Goal: Task Accomplishment & Management: Use online tool/utility

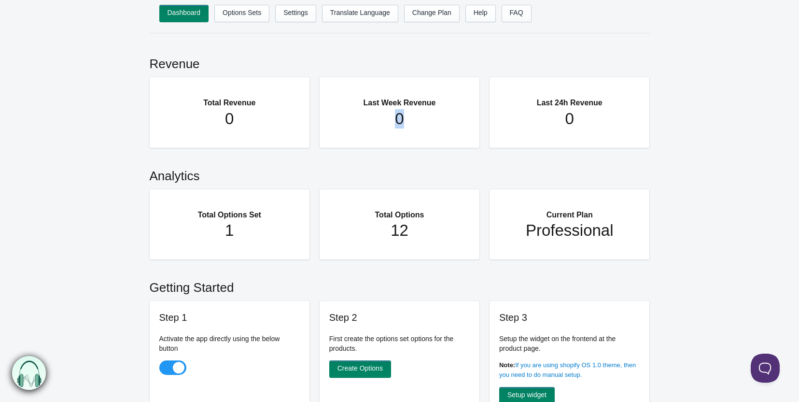
drag, startPoint x: 368, startPoint y: 123, endPoint x: 419, endPoint y: 123, distance: 51.2
click at [419, 123] on h1 "0" at bounding box center [400, 118] width 122 height 19
drag, startPoint x: 510, startPoint y: 118, endPoint x: 586, endPoint y: 118, distance: 76.3
click at [586, 118] on h1 "0" at bounding box center [570, 118] width 122 height 19
drag, startPoint x: 180, startPoint y: 240, endPoint x: 234, endPoint y: 235, distance: 53.8
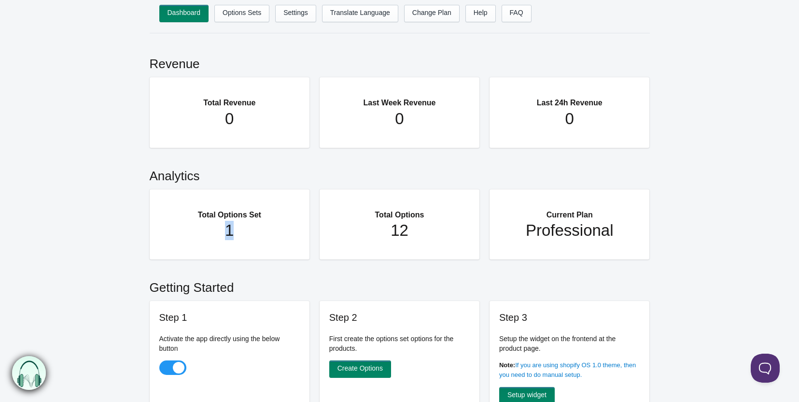
click at [234, 235] on h1 "1" at bounding box center [230, 230] width 122 height 19
drag, startPoint x: 360, startPoint y: 234, endPoint x: 422, endPoint y: 238, distance: 61.5
click at [422, 238] on h1 "12" at bounding box center [400, 230] width 122 height 19
click at [246, 20] on link "Options Sets" at bounding box center [241, 13] width 55 height 17
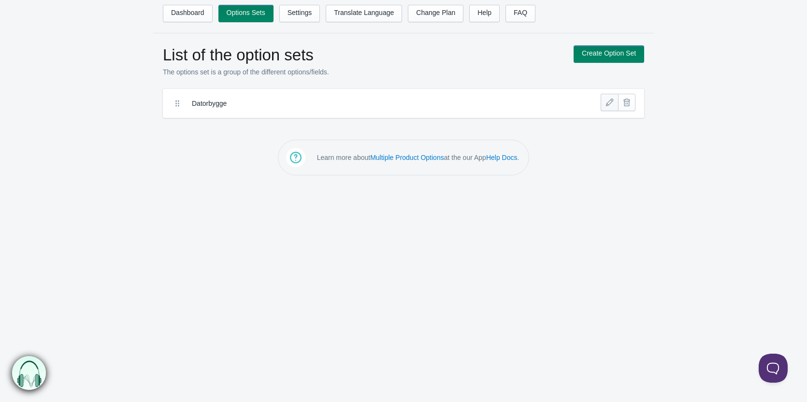
click at [605, 100] on link at bounding box center [608, 102] width 17 height 17
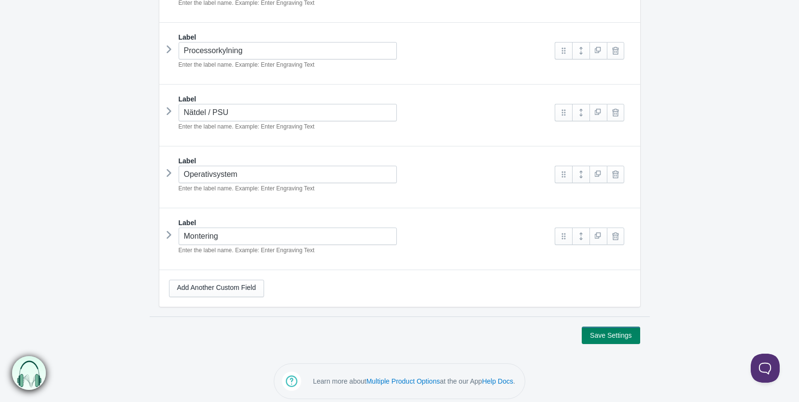
scroll to position [616, 0]
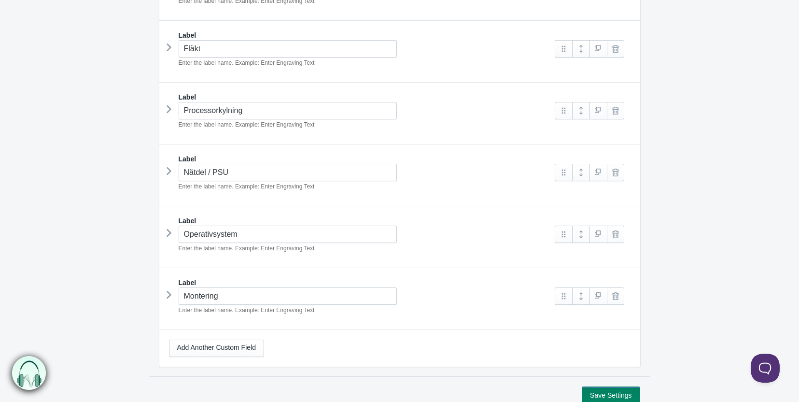
click at [169, 228] on icon at bounding box center [169, 233] width 0 height 14
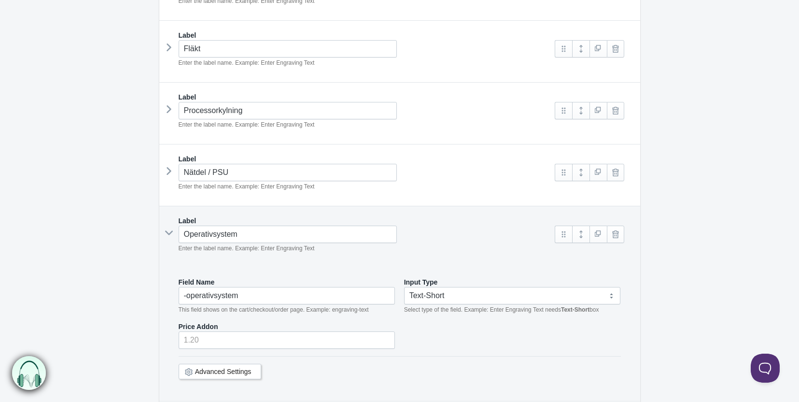
click at [170, 233] on icon at bounding box center [169, 233] width 14 height 0
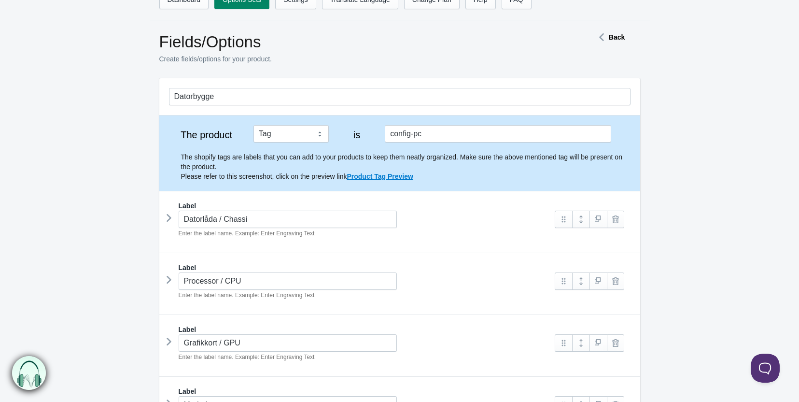
scroll to position [0, 0]
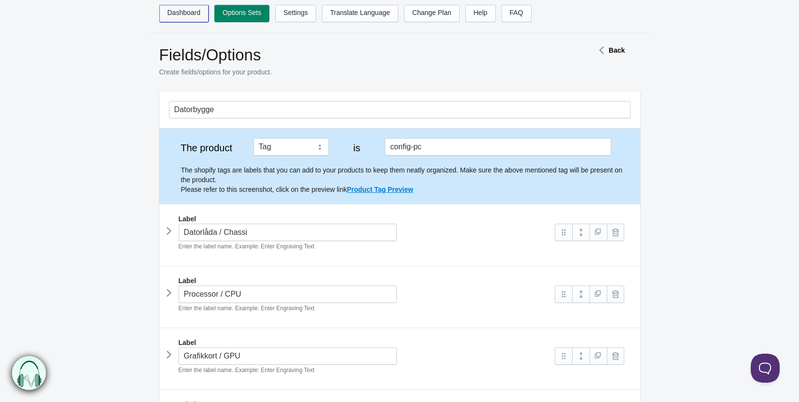
click at [190, 12] on link "Dashboard" at bounding box center [184, 13] width 50 height 17
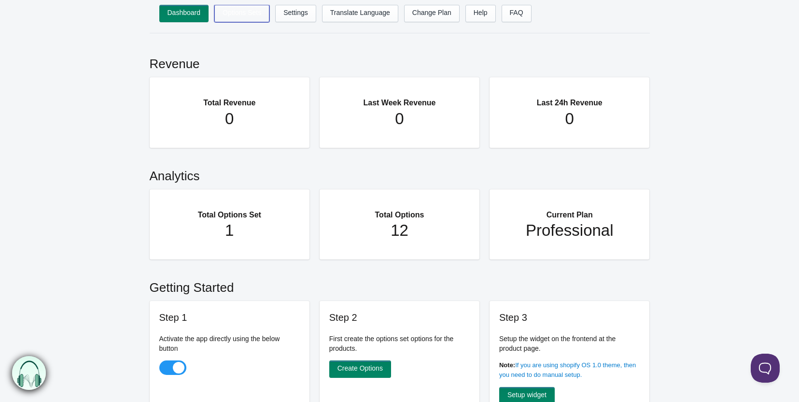
click at [233, 9] on link "Options Sets" at bounding box center [241, 13] width 55 height 17
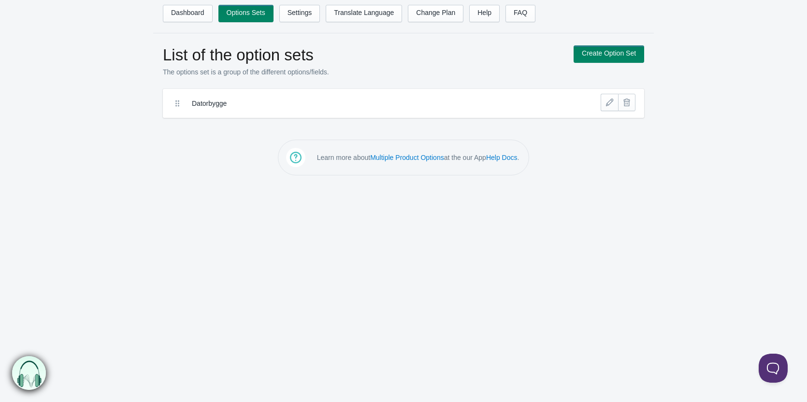
click at [198, 3] on nav "Dashboard Options Sets Settings Translate Language Change Plan Help FAQ Hook te…" at bounding box center [403, 16] width 500 height 33
click at [611, 101] on link at bounding box center [608, 102] width 17 height 17
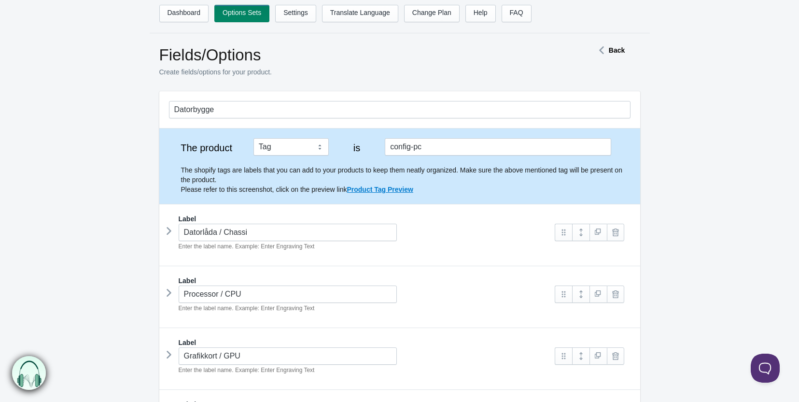
click at [184, 147] on label "The product" at bounding box center [206, 148] width 75 height 10
click at [392, 146] on input "config-pc" at bounding box center [498, 146] width 226 height 17
click at [381, 190] on link "Product Tag Preview" at bounding box center [380, 189] width 66 height 8
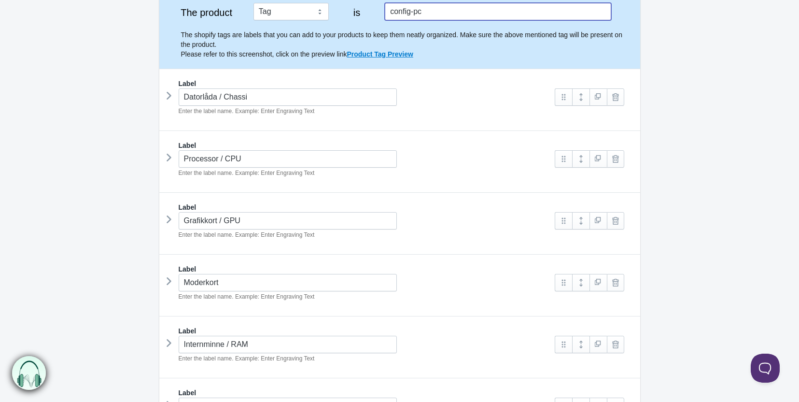
scroll to position [145, 0]
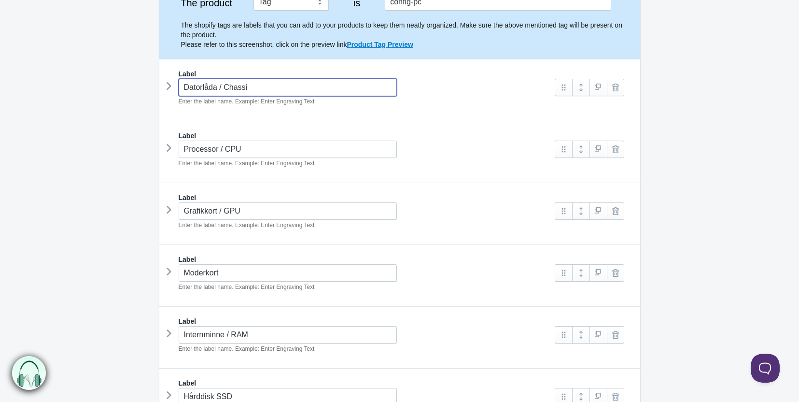
drag, startPoint x: 264, startPoint y: 86, endPoint x: 165, endPoint y: 85, distance: 99.5
click at [169, 85] on div "Datorlåda / Chassi Enter the label name. Example: Enter Engraving Text" at bounding box center [357, 93] width 377 height 28
click at [169, 85] on icon at bounding box center [169, 86] width 0 height 14
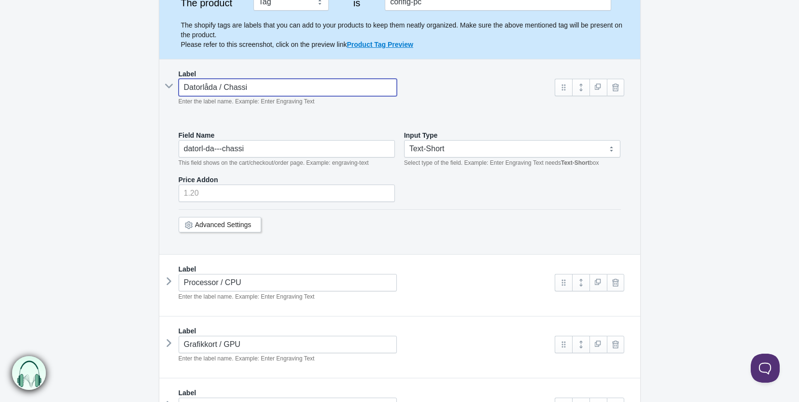
scroll to position [241, 0]
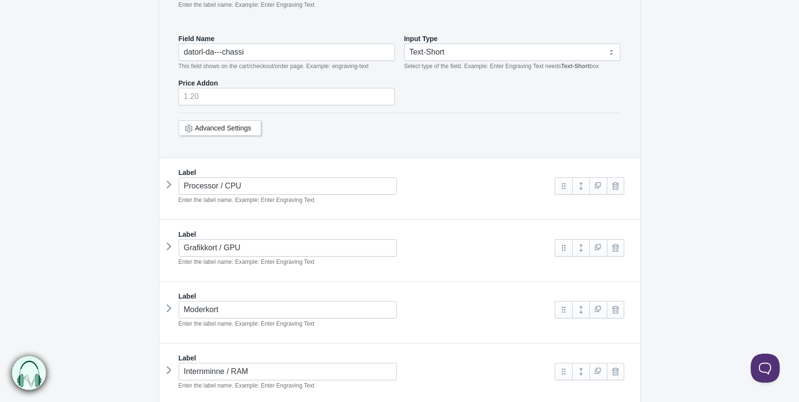
click at [169, 182] on icon at bounding box center [169, 184] width 0 height 14
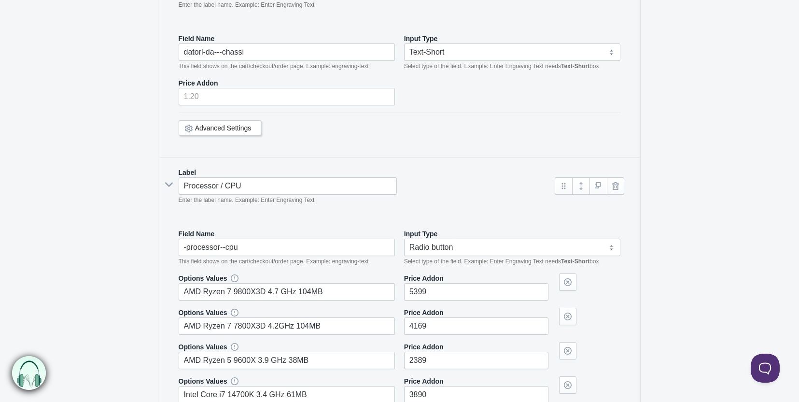
scroll to position [338, 0]
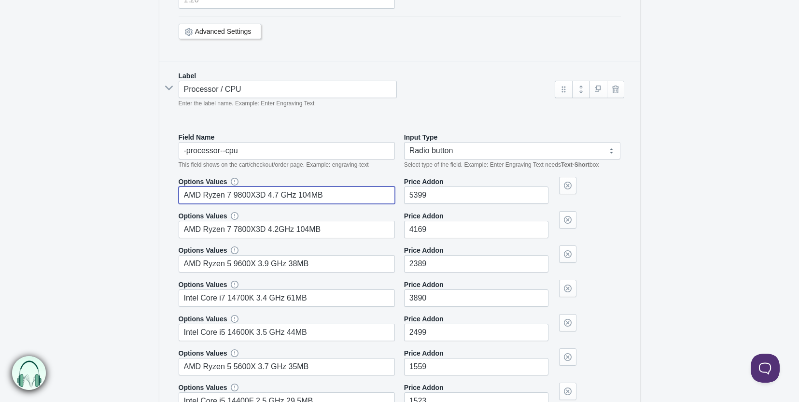
drag, startPoint x: 187, startPoint y: 192, endPoint x: 306, endPoint y: 194, distance: 119.3
click at [306, 194] on input "AMD Ryzen 7 9800X3D 4.7 GHz 104MB" at bounding box center [287, 194] width 217 height 17
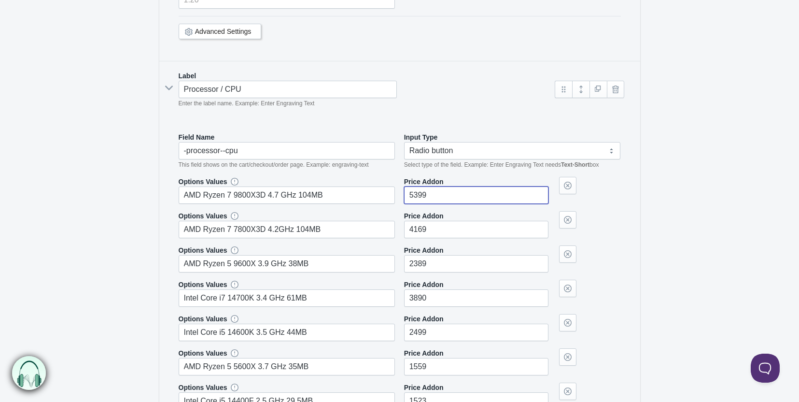
drag, startPoint x: 436, startPoint y: 194, endPoint x: 408, endPoint y: 192, distance: 28.1
click at [408, 192] on input"] "5399" at bounding box center [476, 194] width 144 height 17
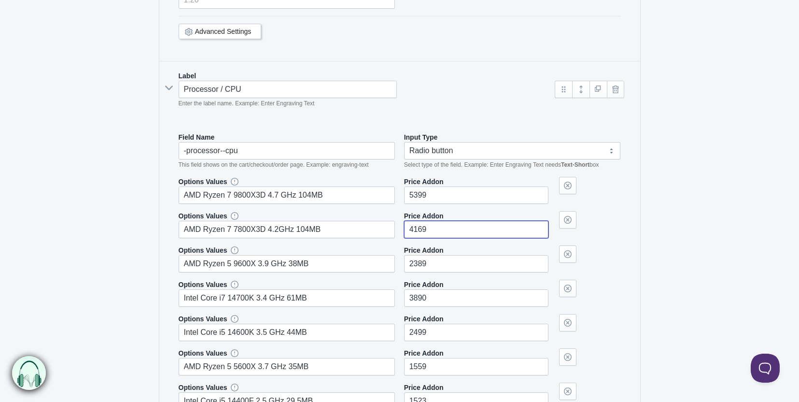
drag, startPoint x: 437, startPoint y: 228, endPoint x: 391, endPoint y: 227, distance: 46.4
click at [391, 227] on div "Options Values AMD Ryzen 7 7800X3D 4.2GHz 104MB Price Addon 4169" at bounding box center [400, 224] width 442 height 27
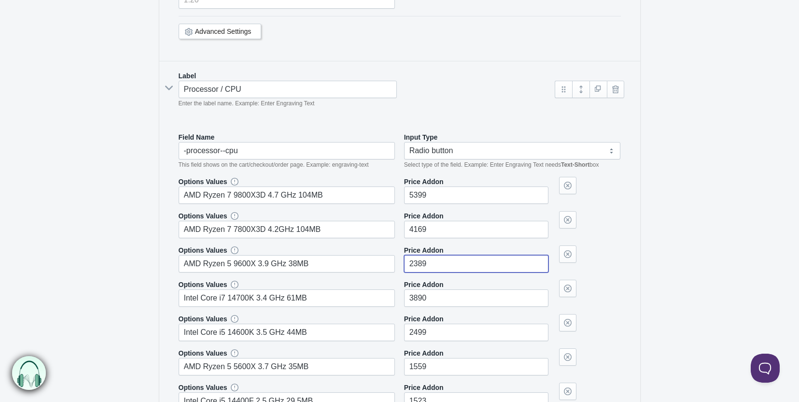
drag, startPoint x: 431, startPoint y: 265, endPoint x: 406, endPoint y: 265, distance: 24.6
click at [406, 265] on input"] "2389" at bounding box center [476, 263] width 144 height 17
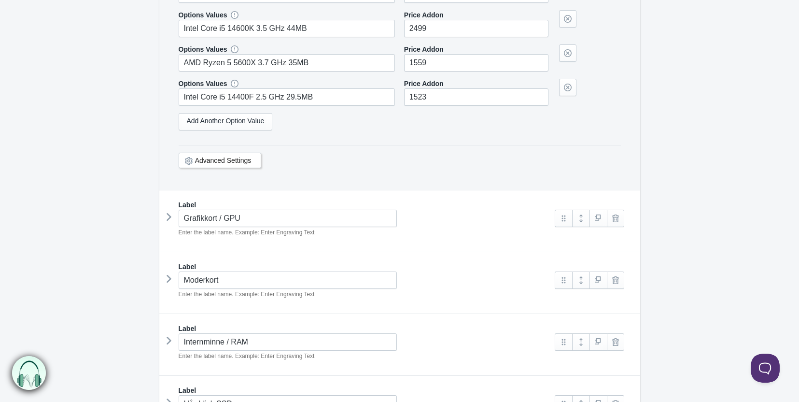
scroll to position [821, 0]
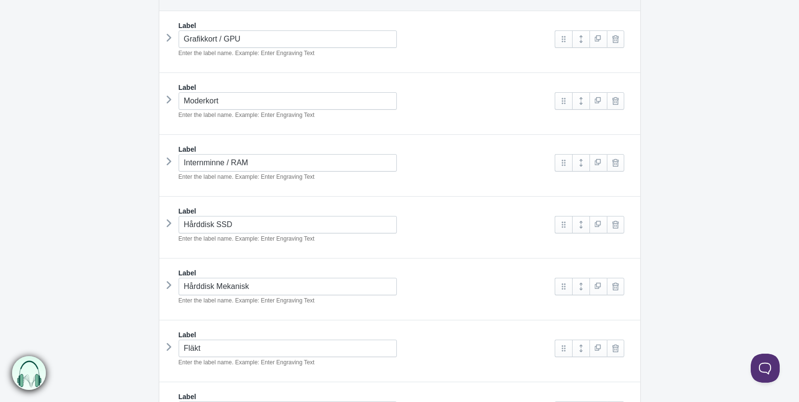
click at [169, 97] on icon at bounding box center [169, 99] width 0 height 14
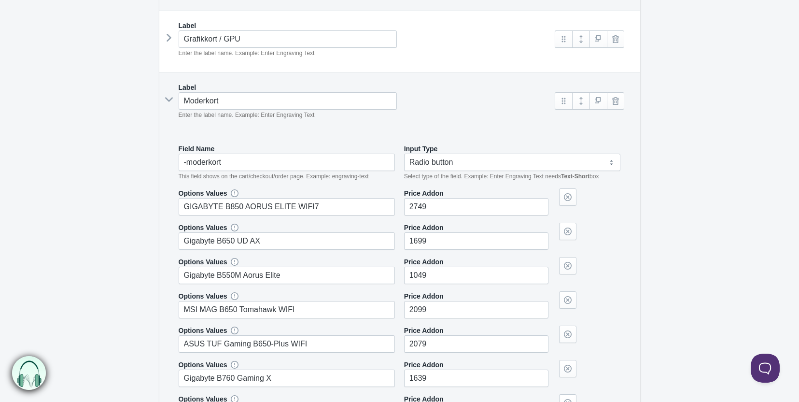
click at [167, 99] on icon at bounding box center [169, 99] width 14 height 0
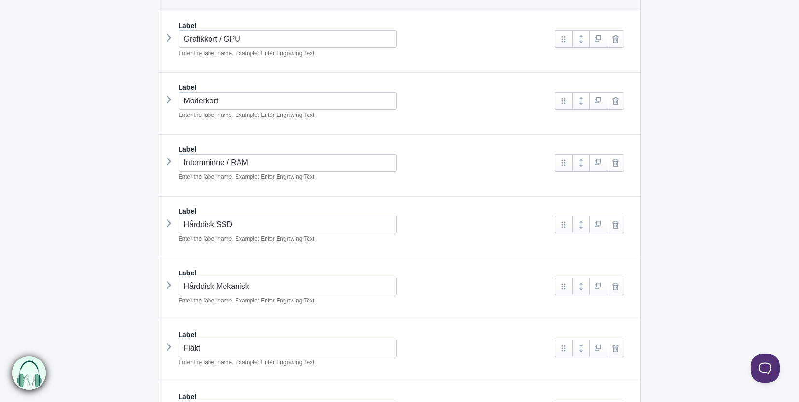
click at [169, 160] on icon at bounding box center [169, 161] width 0 height 14
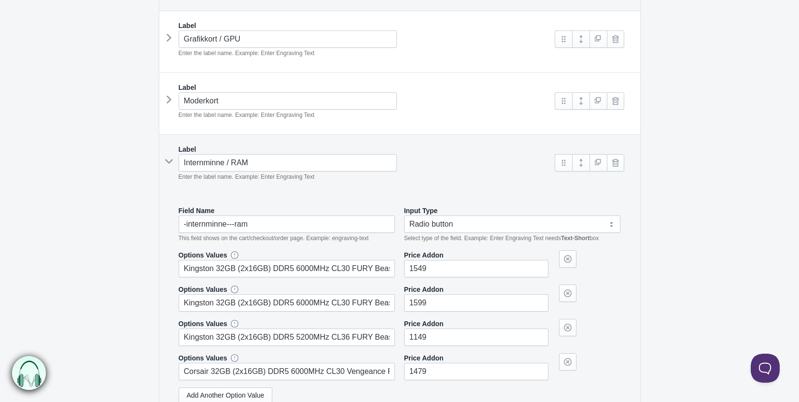
click at [169, 161] on icon at bounding box center [169, 161] width 14 height 0
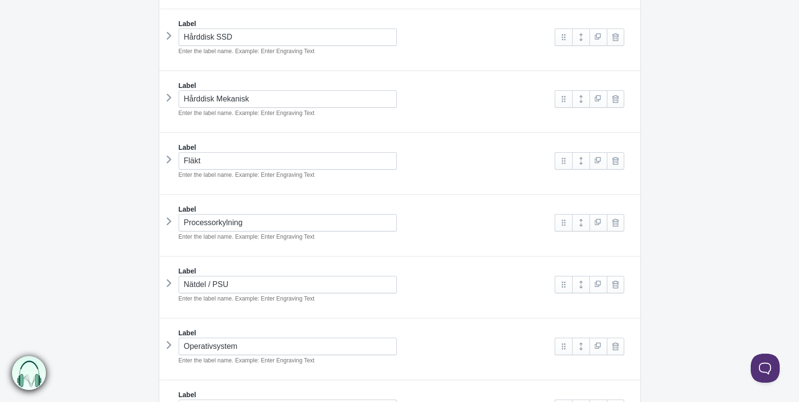
scroll to position [1014, 0]
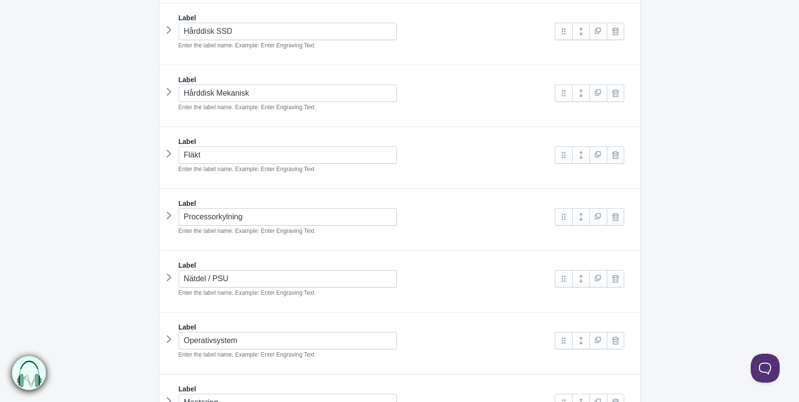
click at [169, 147] on icon at bounding box center [169, 153] width 0 height 14
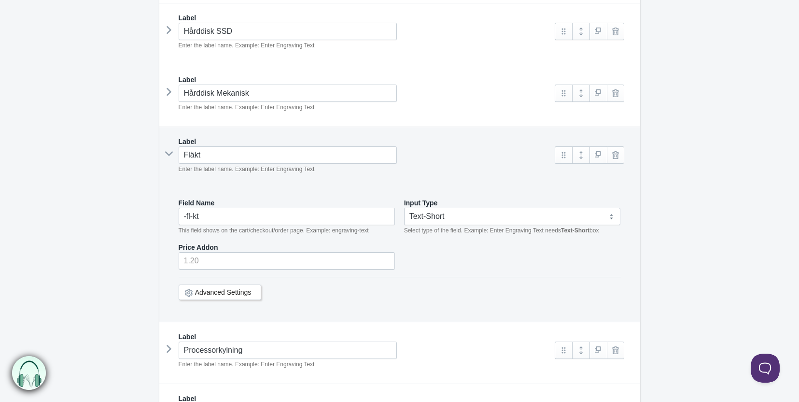
click at [167, 154] on icon at bounding box center [169, 154] width 14 height 0
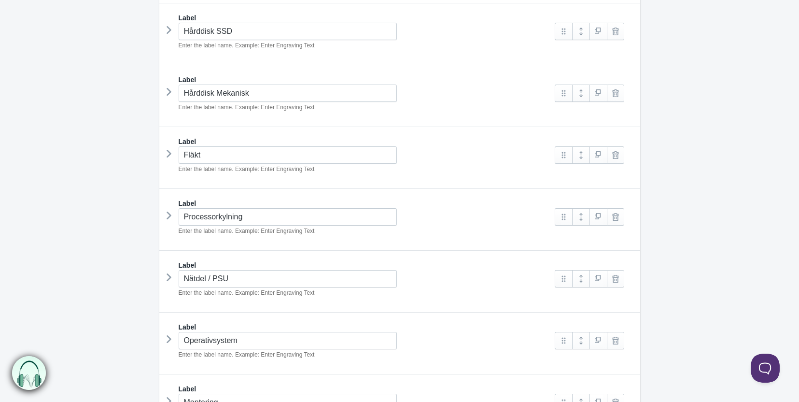
click at [169, 85] on icon at bounding box center [169, 92] width 0 height 14
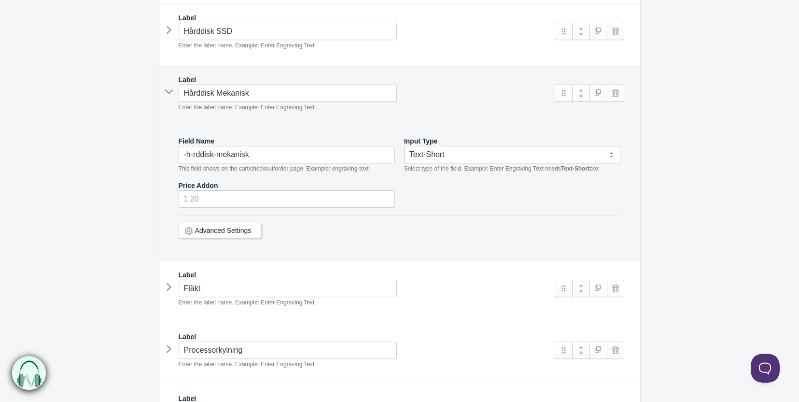
click at [166, 92] on icon at bounding box center [169, 92] width 14 height 0
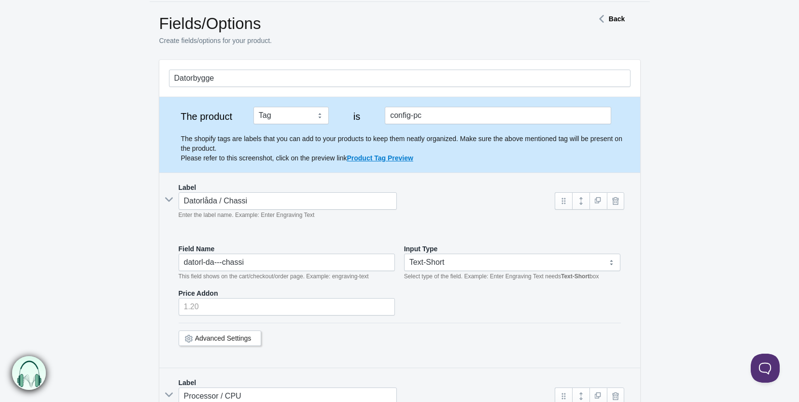
scroll to position [48, 0]
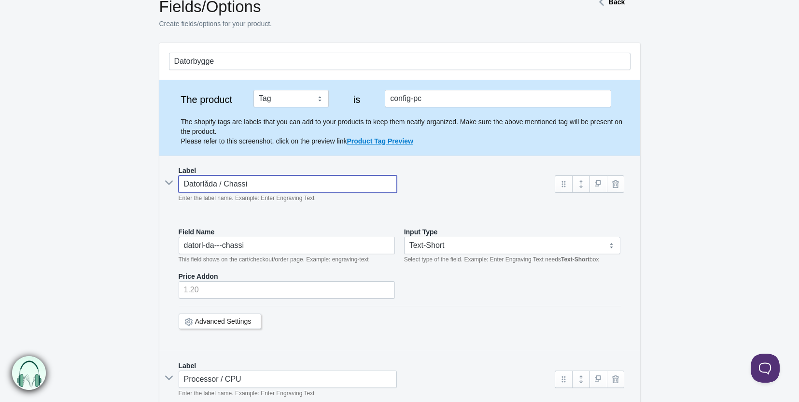
drag, startPoint x: 263, startPoint y: 186, endPoint x: 185, endPoint y: 185, distance: 77.8
click at [185, 185] on input "Datorlåda / Chassi" at bounding box center [288, 183] width 219 height 17
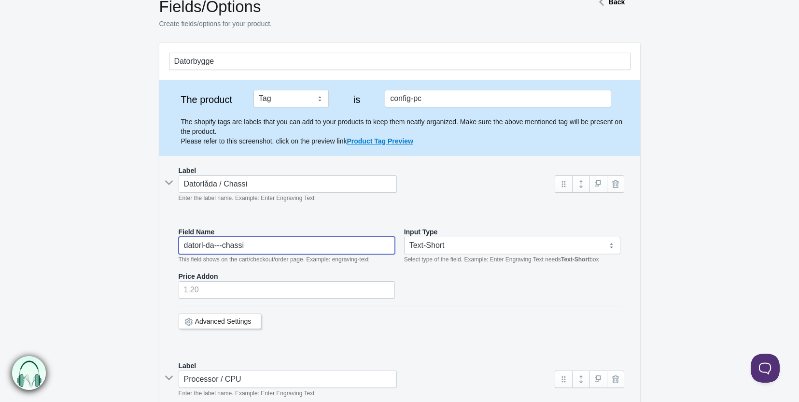
click at [253, 247] on input "datorl-da---chassi" at bounding box center [287, 245] width 217 height 17
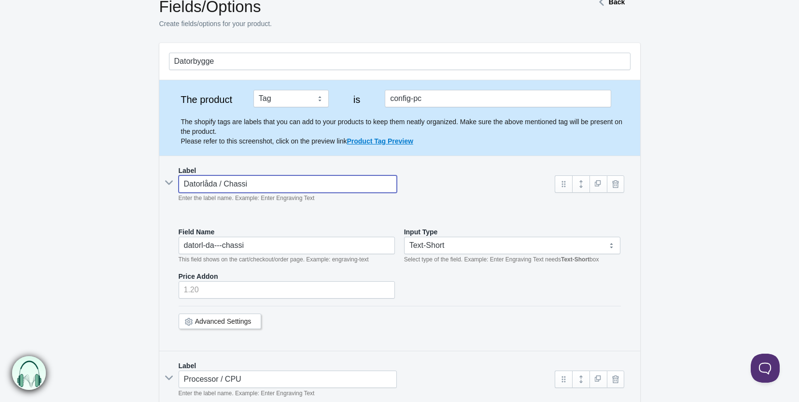
click at [253, 183] on input "Datorlåda / Chassi" at bounding box center [288, 183] width 219 height 17
type input "Datorlåda / Chassi"
type input "datorl-da---chassi-"
type input "Datorlåda / Chassi sdf"
type input "datorl-da---chassi-sdf"
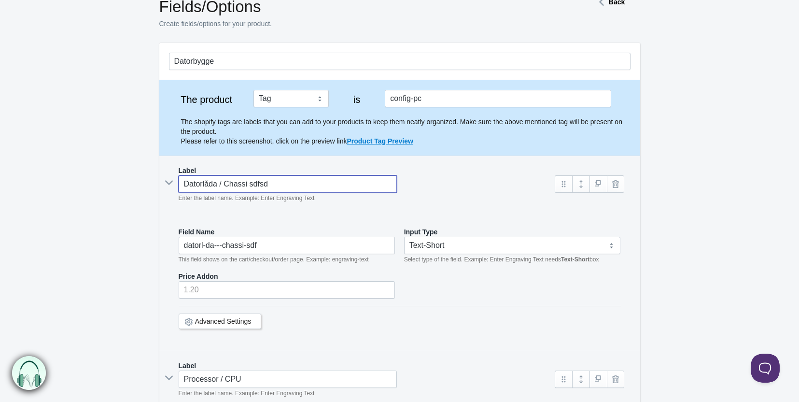
type input "Datorlåda / Chassi sdfsdf"
type input "datorl-da---chassi-sdfsdf"
type input "Datorlåda / Chassi sdfsdfsdf"
type input "datorl-da---chassi-sdfsdfsdf"
type input "Datorlåda / Chassi sdfsdfsdfdf"
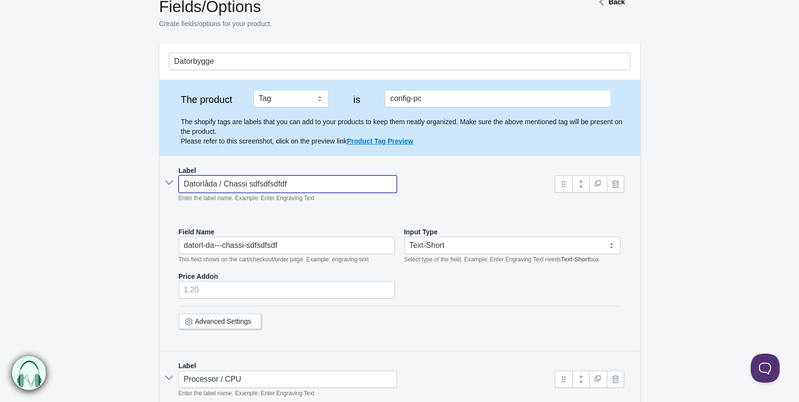
type input "datorl-da---chassi-sdfsdfsdfdf"
type input "Datorlåda / Chassi sdfsdfsdfdfa"
type input "datorl-da---chassi-sdfsdfsdfdfa"
type input "Datorlåda / Chassi sdfsdfsdfdfasd"
type input "datorl-da---chassi-sdfsdfsdfdfasd"
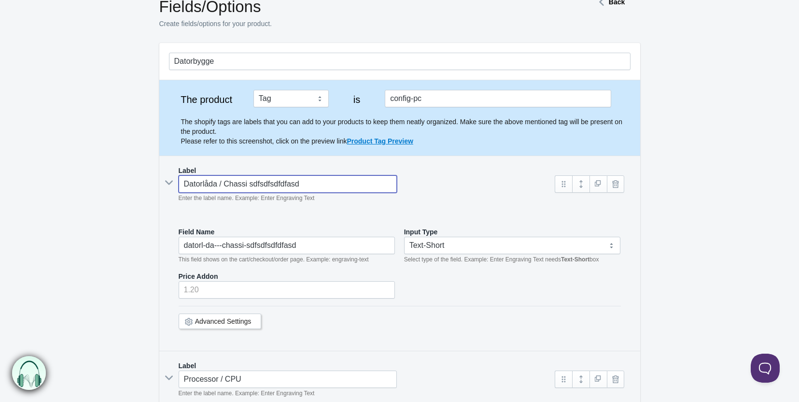
type input "Datorlåda / Chassi sdfsdfsdfdfasd@"
type input "datorl-da---chassi-sdfsdfsdfdfasd-"
type input "Datorlåda / Chassi sdfsdfsdfdfasd@!@#"
type input "datorl-da---chassi-sdfsdfsdfdfasd----"
type input "Datorlåda / Chassi sdfsdfsdfdfasd@!@#@#$"
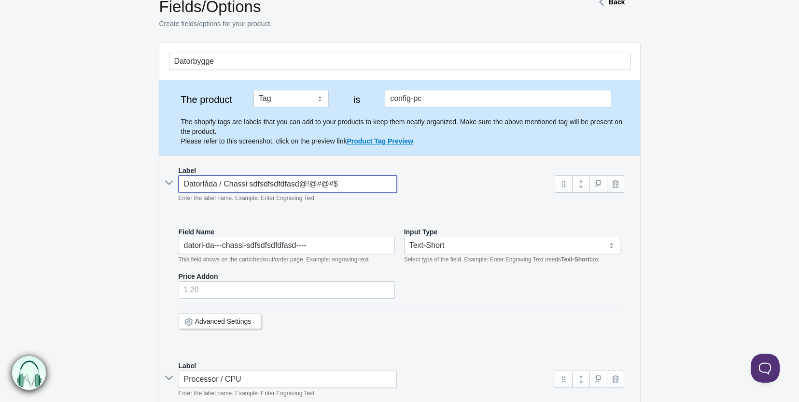
type input "datorl-da---chassi-sdfsdfsdfdfasd-------"
type input "Datorlåda / Chassi"
type input "datorl-da---chassi-"
type input "Datorlåda / Chassi"
type input "datorl-da---chassi"
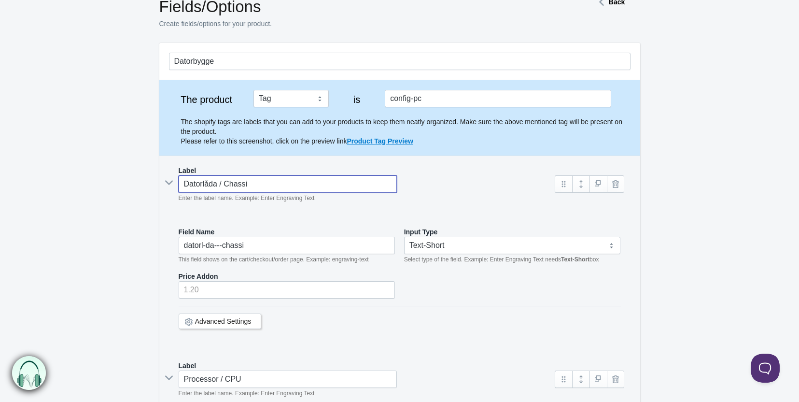
type input "Datorlåda / Chassiz"
type input "datorl-da---chassiz"
type input "Datorlåda / Chassi"
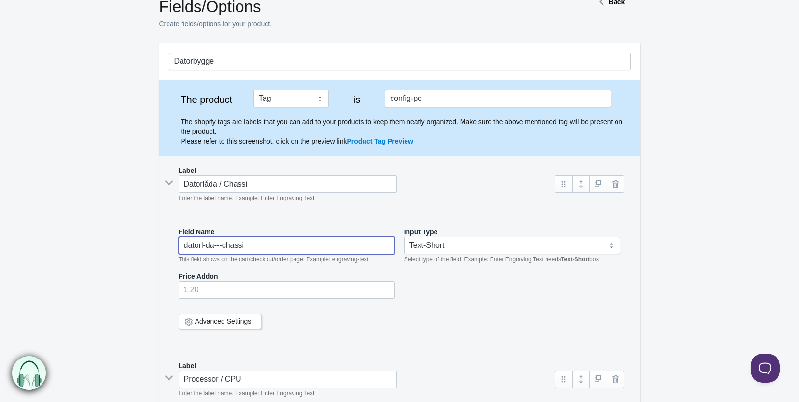
click at [264, 249] on input "datorl-da---chassi" at bounding box center [287, 245] width 217 height 17
paste input "text"
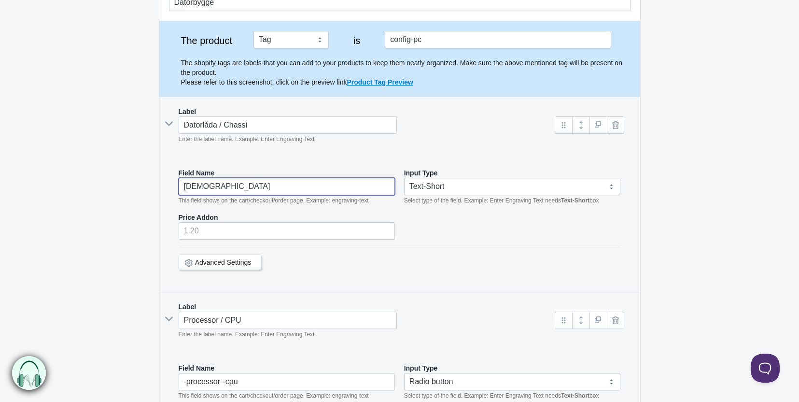
scroll to position [193, 0]
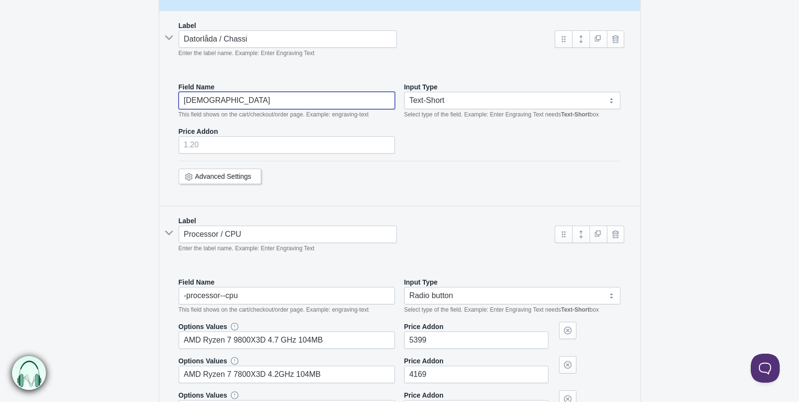
type input "chassi"
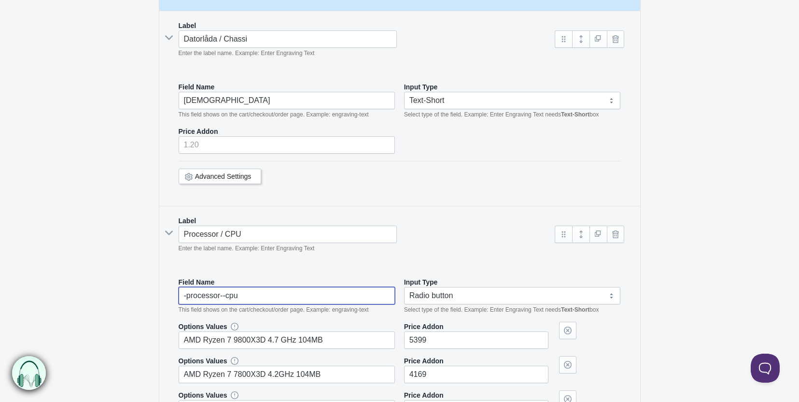
click at [221, 294] on input "-processor--cpu" at bounding box center [287, 295] width 217 height 17
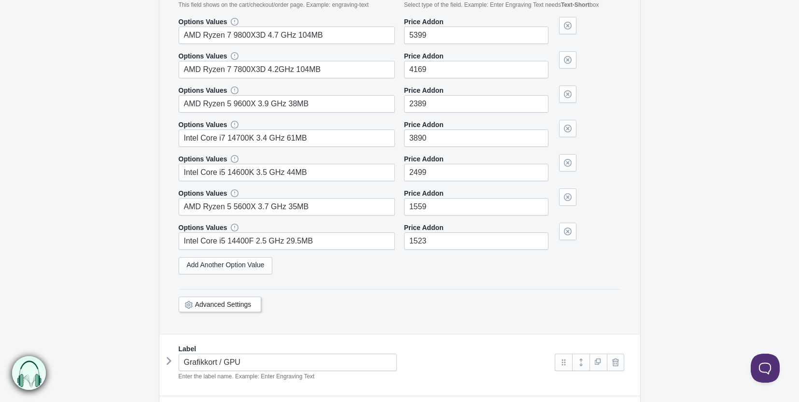
scroll to position [676, 0]
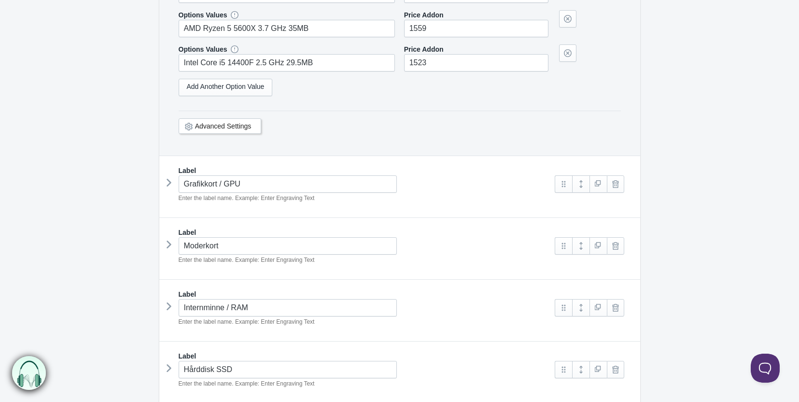
click at [169, 184] on icon at bounding box center [169, 182] width 0 height 14
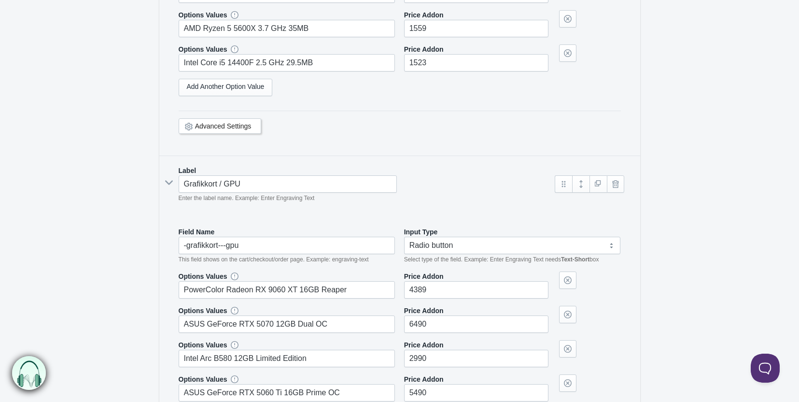
type input "cpu"
click at [230, 247] on input "-grafikkort---gpu" at bounding box center [287, 245] width 217 height 17
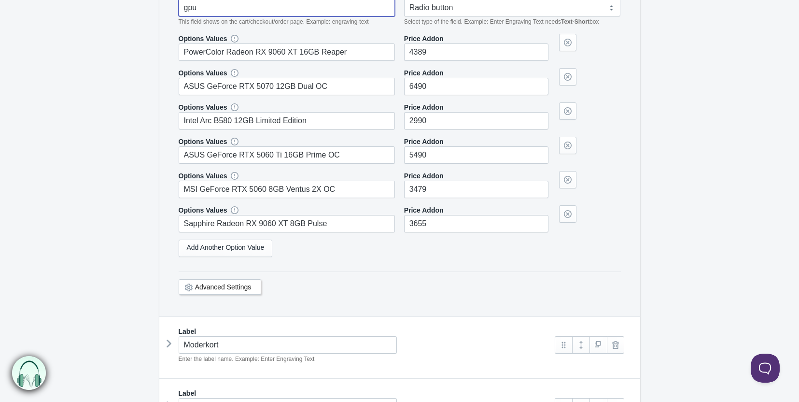
scroll to position [966, 0]
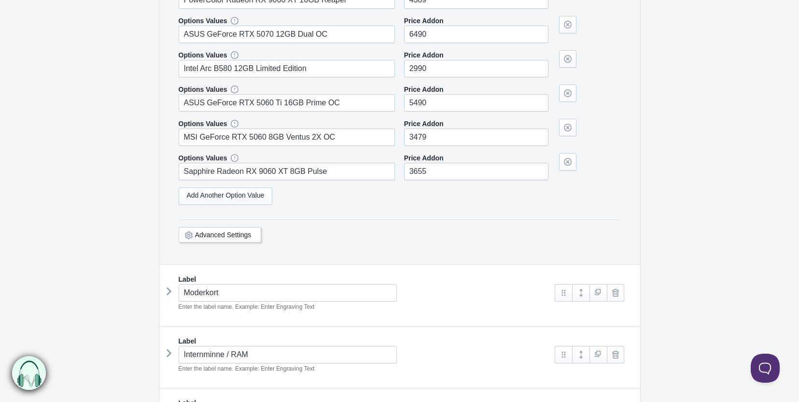
type input "gpu"
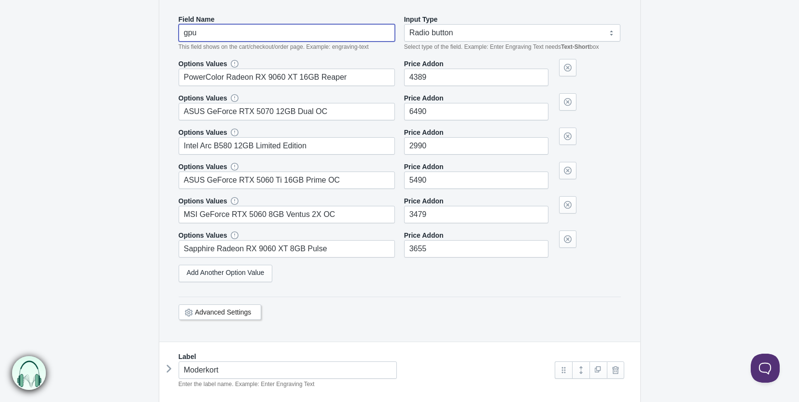
scroll to position [1111, 0]
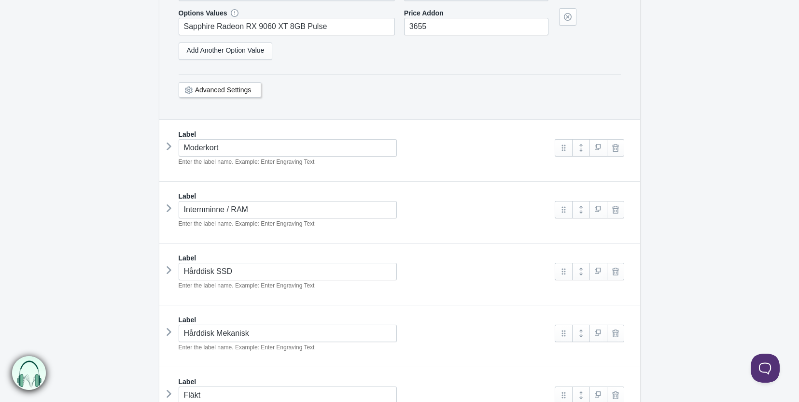
click at [169, 142] on icon at bounding box center [169, 146] width 0 height 14
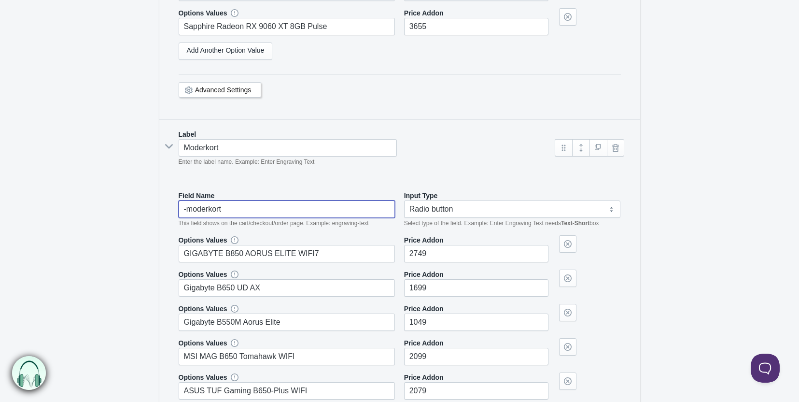
click at [240, 207] on input "-moderkort" at bounding box center [287, 208] width 217 height 17
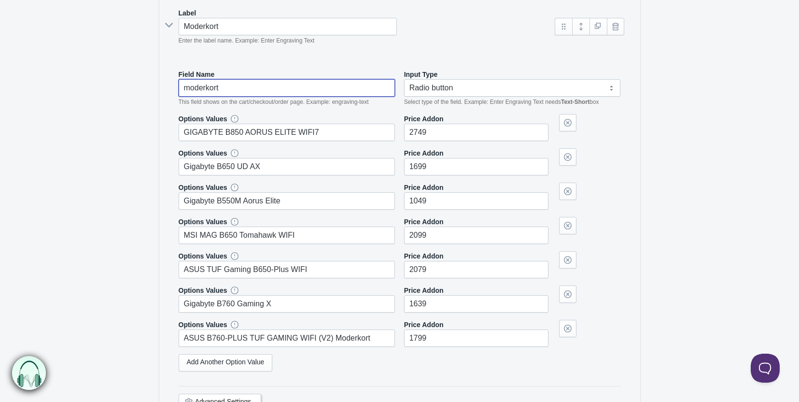
scroll to position [1401, 0]
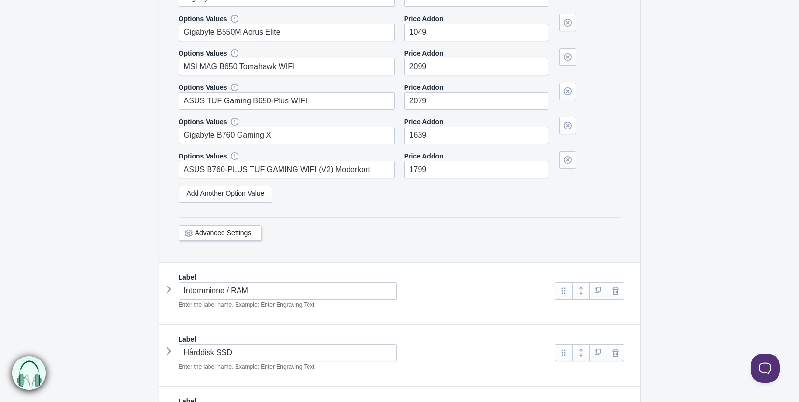
click at [169, 283] on icon at bounding box center [169, 289] width 0 height 14
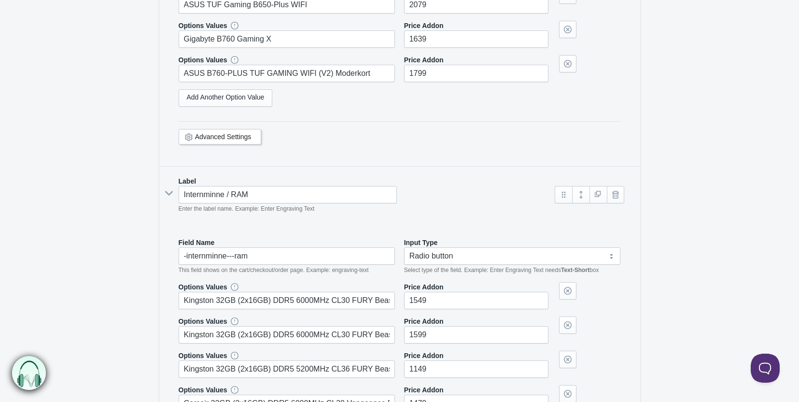
scroll to position [1497, 0]
type input "moderkort"
click at [274, 256] on input "-internminne---ram" at bounding box center [287, 255] width 217 height 17
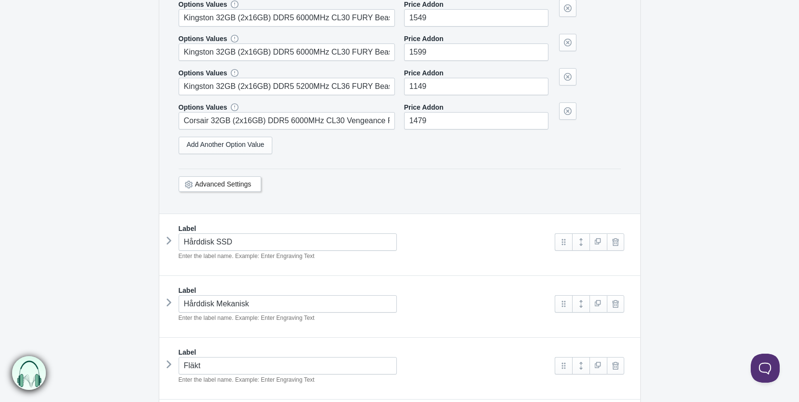
scroll to position [1787, 0]
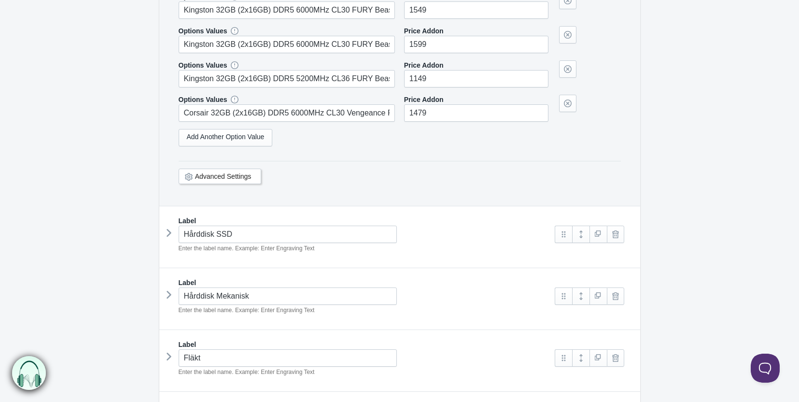
click at [169, 232] on icon at bounding box center [169, 233] width 0 height 14
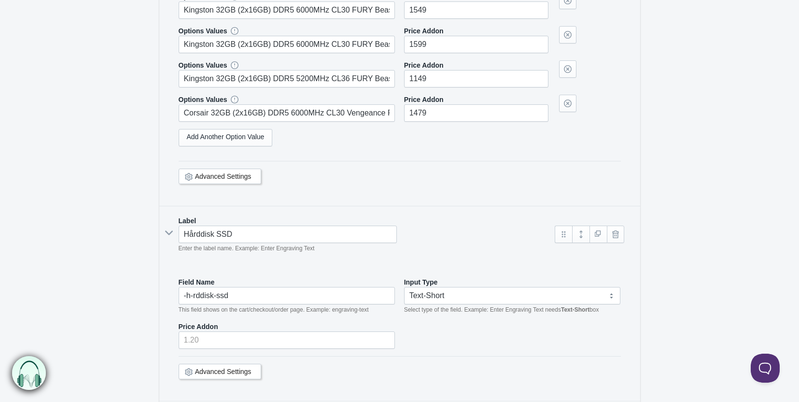
type input "ram"
click at [252, 287] on input "-h-rddisk-ssd" at bounding box center [287, 295] width 217 height 17
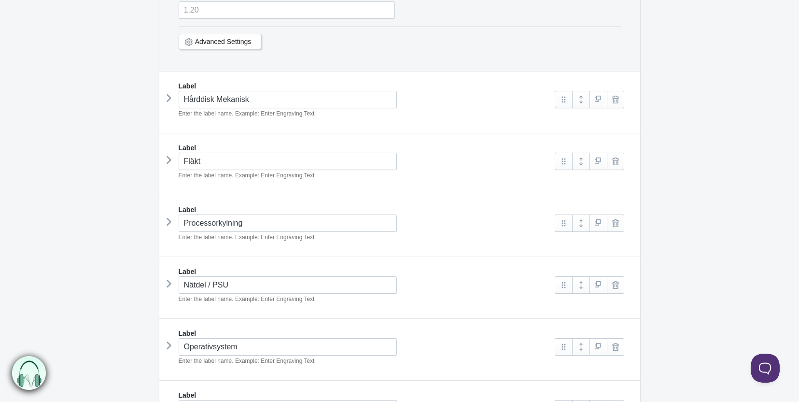
scroll to position [2125, 0]
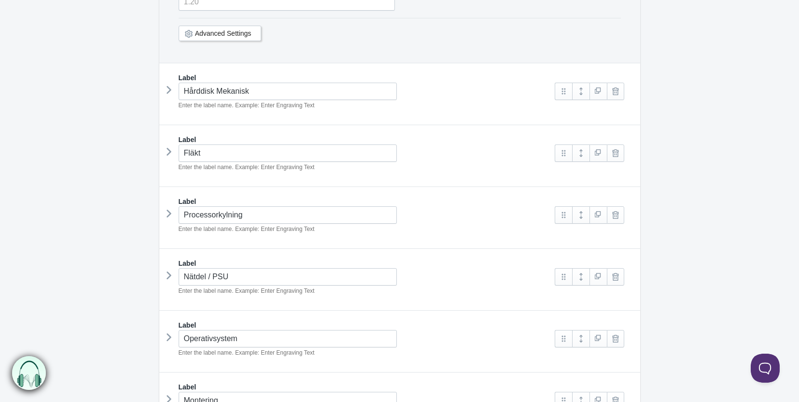
click at [173, 90] on div "Hårddisk Mekanisk Enter the label name. Example: Enter Engraving Text" at bounding box center [357, 97] width 377 height 28
click at [169, 88] on icon at bounding box center [169, 90] width 0 height 14
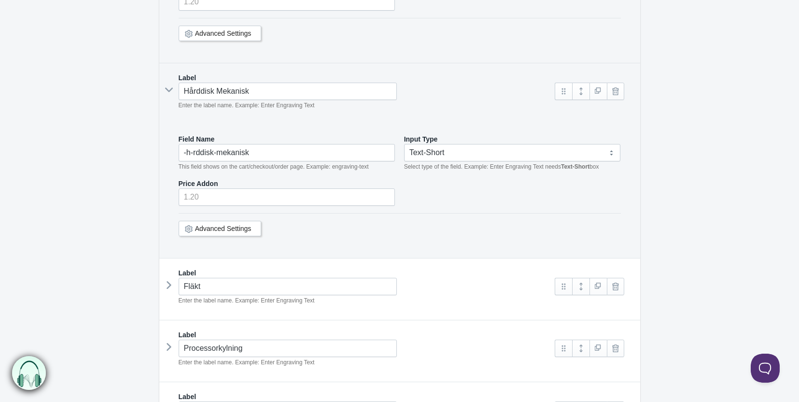
type input "ssd"
click at [259, 151] on input "-h-rddisk-mekanisk" at bounding box center [287, 152] width 217 height 17
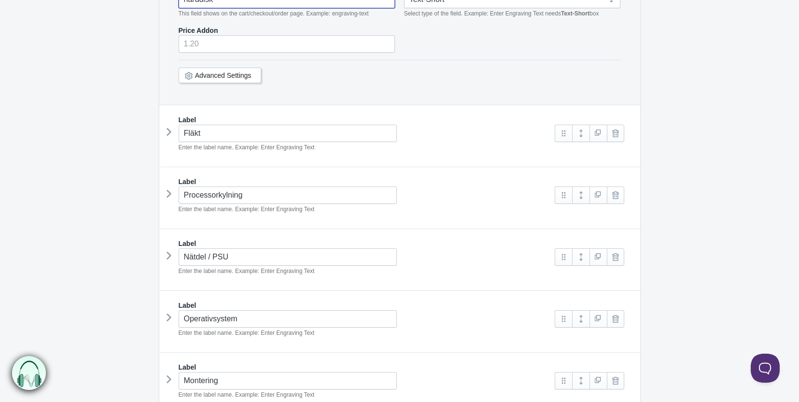
scroll to position [2318, 0]
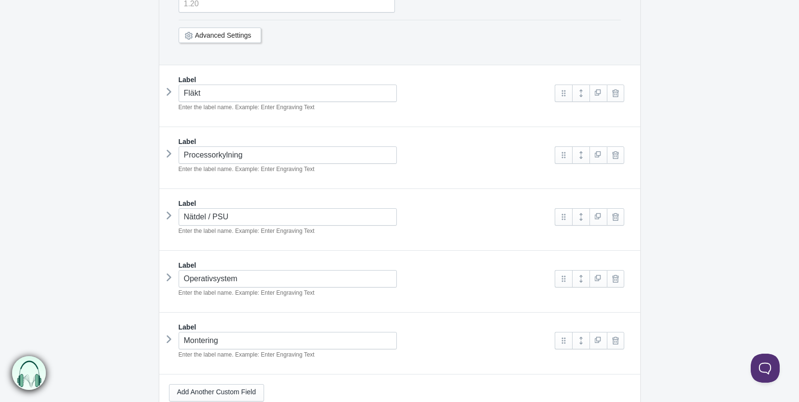
click at [169, 87] on icon at bounding box center [169, 92] width 0 height 14
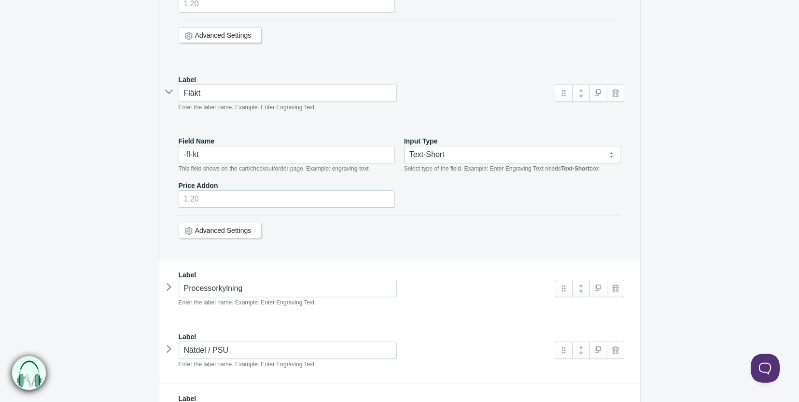
type input "harddisk"
click at [213, 147] on input "-fl-kt" at bounding box center [287, 154] width 217 height 17
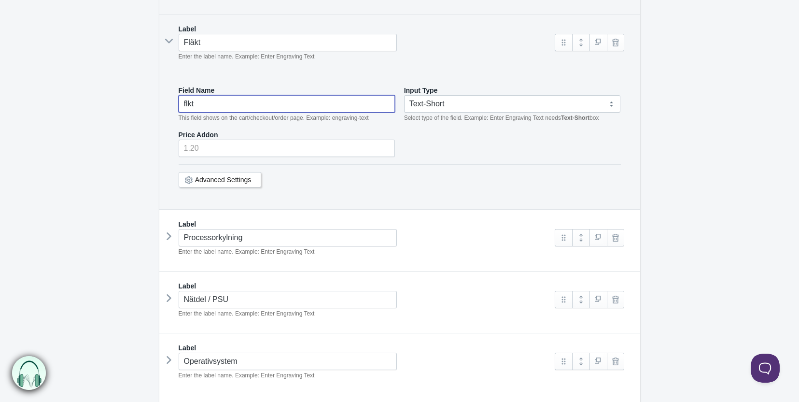
scroll to position [2463, 0]
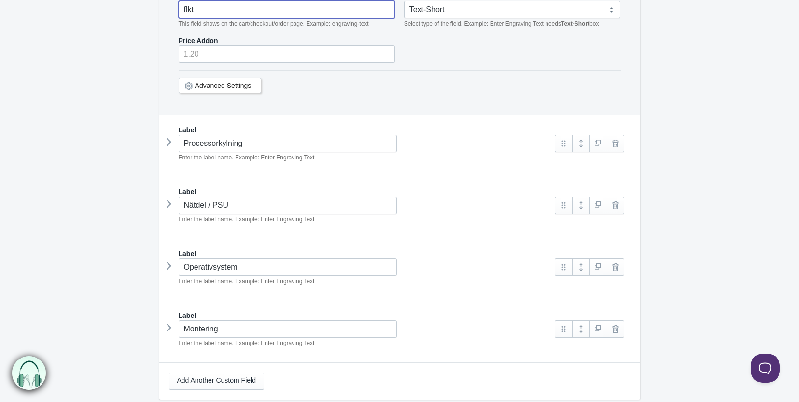
click at [169, 135] on icon at bounding box center [169, 142] width 0 height 14
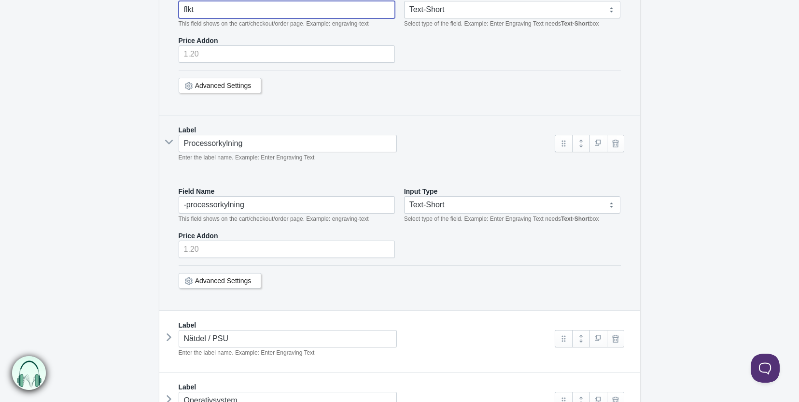
type input "flkt"
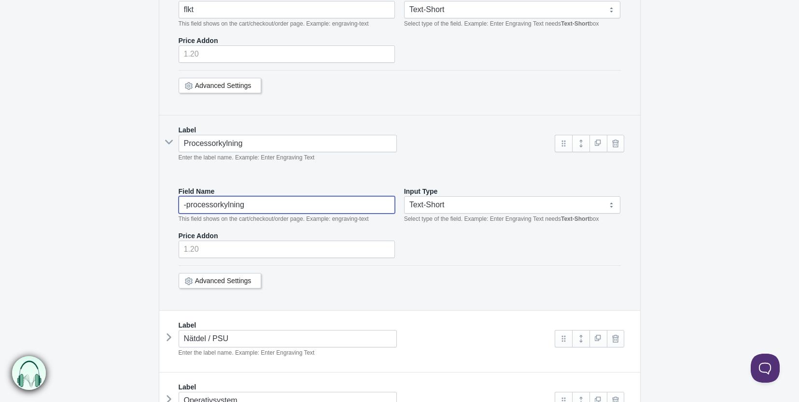
click at [262, 198] on input "-processorkylning" at bounding box center [287, 204] width 217 height 17
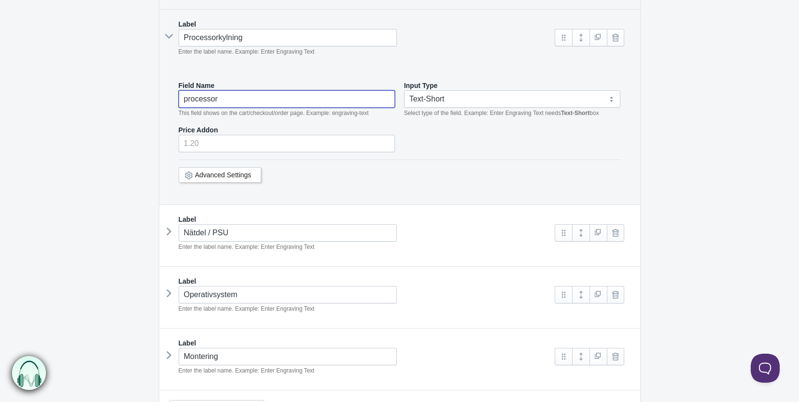
scroll to position [2686, 0]
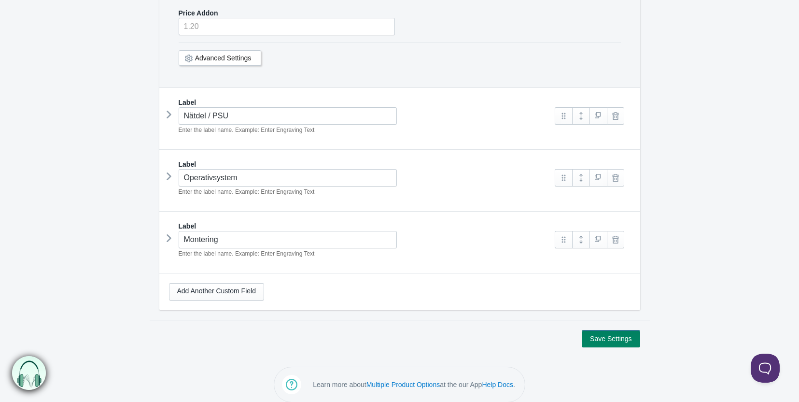
click at [169, 109] on icon at bounding box center [169, 114] width 0 height 14
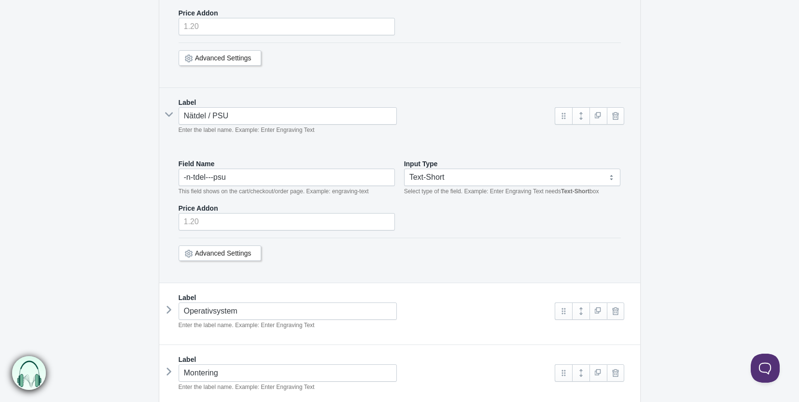
type input "processor"
click at [245, 171] on input "-n-tdel---psu" at bounding box center [287, 177] width 217 height 17
click at [169, 302] on icon at bounding box center [169, 309] width 0 height 14
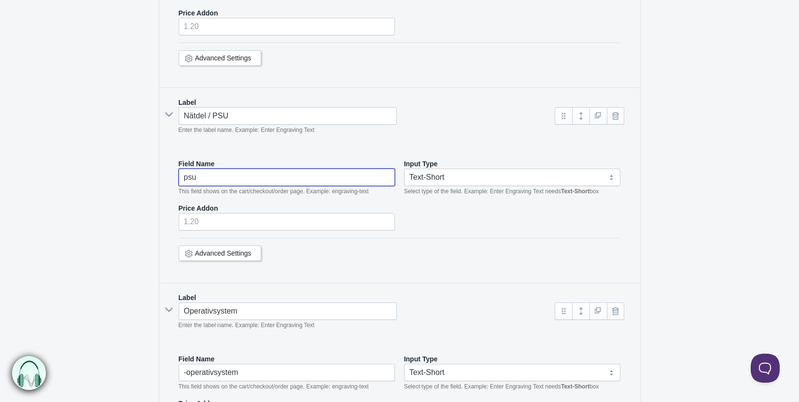
type input "psu"
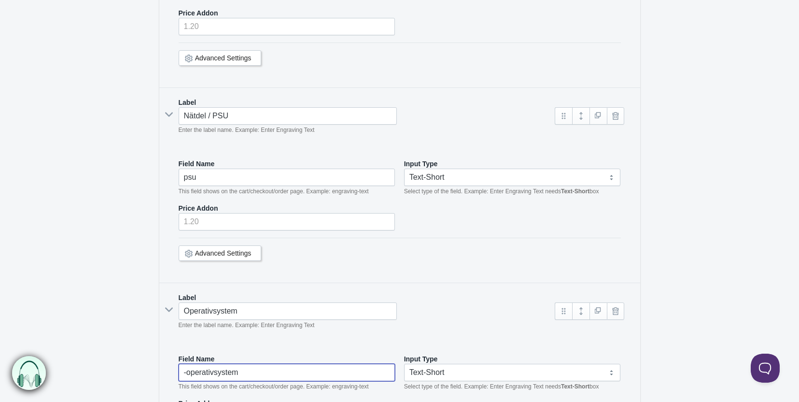
click at [235, 367] on input "-operativsystem" at bounding box center [287, 372] width 217 height 17
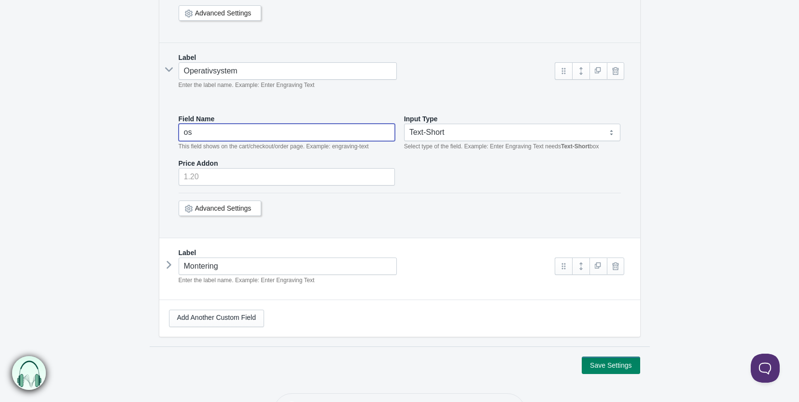
scroll to position [2927, 0]
click at [169, 256] on icon at bounding box center [169, 263] width 0 height 14
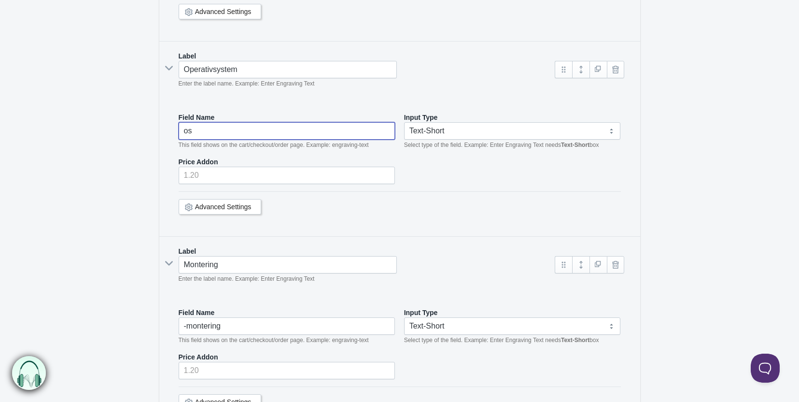
type input "os"
click at [220, 317] on input "-montering" at bounding box center [287, 325] width 217 height 17
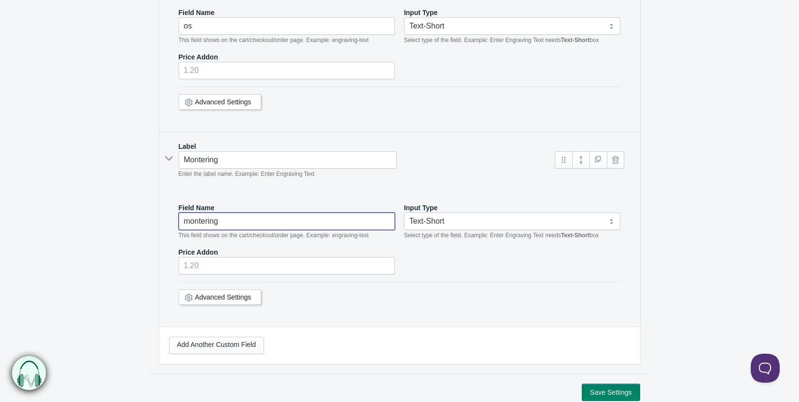
scroll to position [3084, 0]
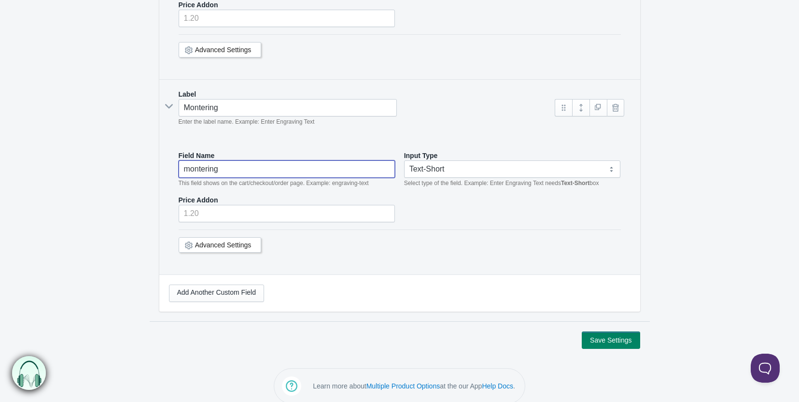
type input "montering"
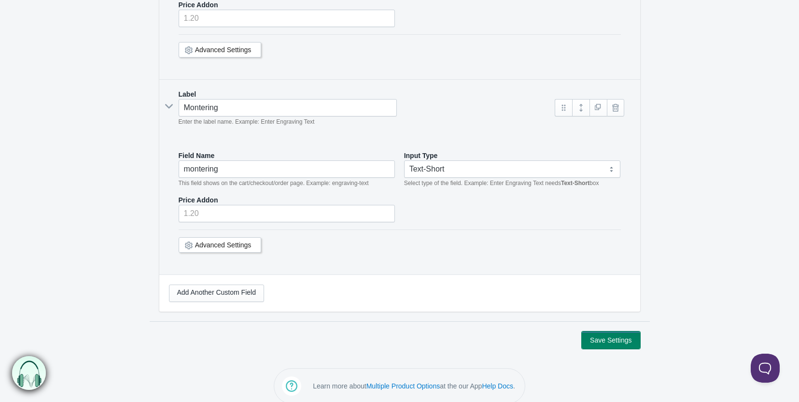
click at [610, 331] on button "Save Settings" at bounding box center [611, 339] width 58 height 17
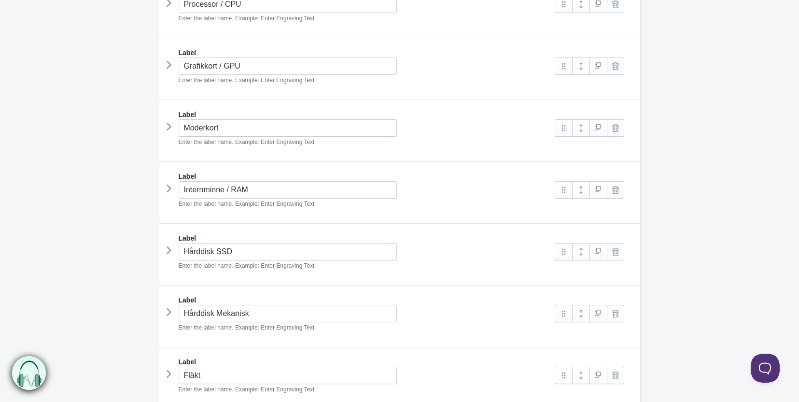
scroll to position [580, 0]
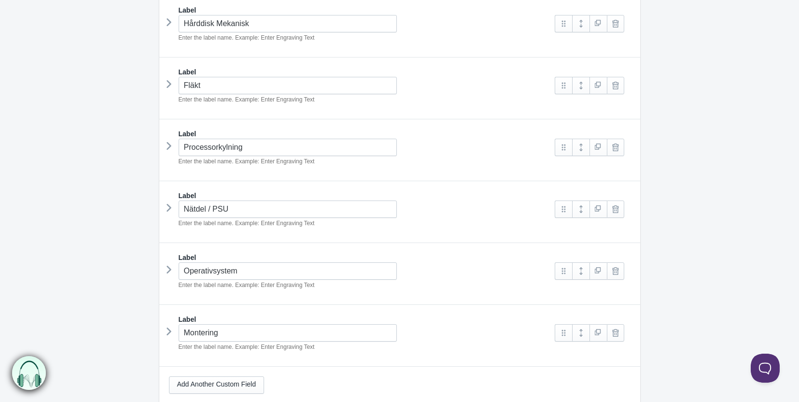
click at [169, 330] on icon at bounding box center [169, 331] width 0 height 14
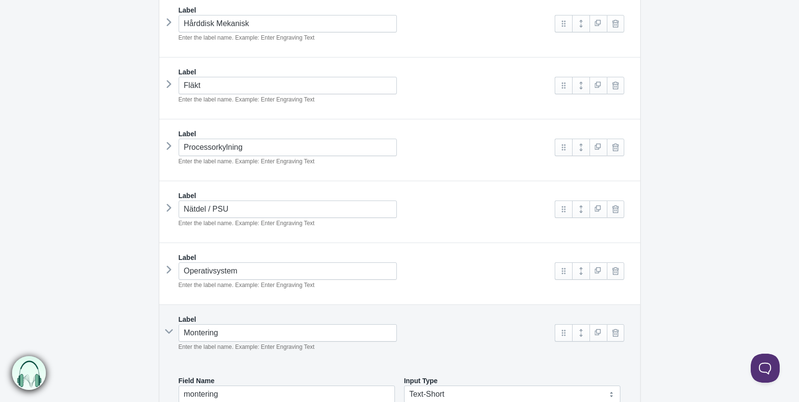
click at [174, 253] on div "Label" at bounding box center [400, 258] width 462 height 10
click at [169, 267] on icon at bounding box center [169, 269] width 0 height 14
